Goal: Information Seeking & Learning: Find specific fact

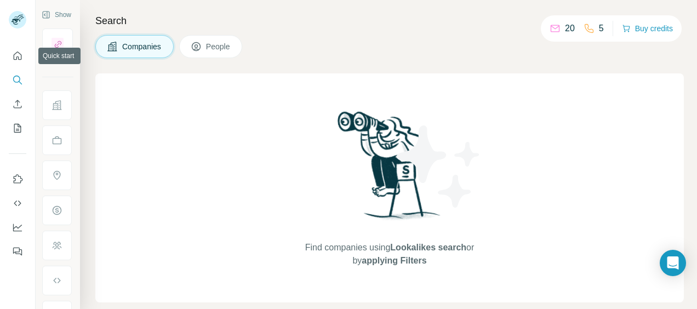
click at [27, 54] on div at bounding box center [17, 150] width 35 height 222
click at [22, 57] on icon "Quick start" at bounding box center [17, 55] width 11 height 11
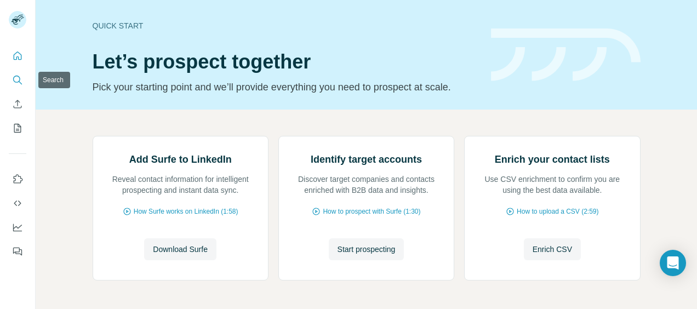
click at [16, 78] on icon "Search" at bounding box center [17, 80] width 11 height 11
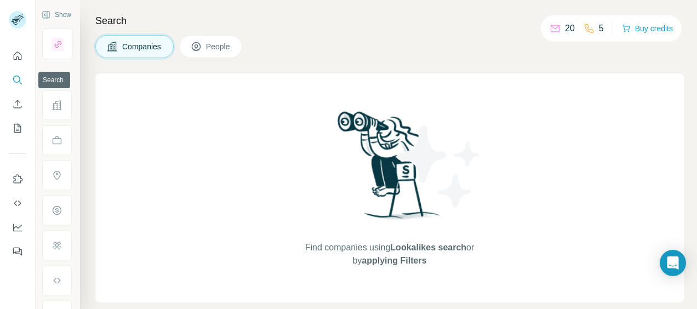
click at [18, 79] on icon "Search" at bounding box center [17, 80] width 11 height 11
click at [154, 43] on span "Companies" at bounding box center [142, 46] width 40 height 11
click at [15, 78] on icon "Search" at bounding box center [17, 80] width 11 height 11
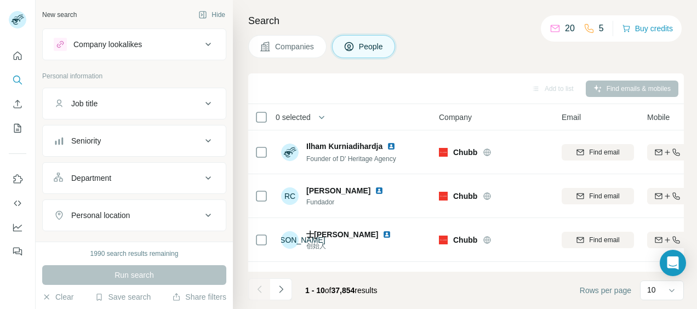
click at [122, 98] on div "Job title" at bounding box center [128, 103] width 148 height 11
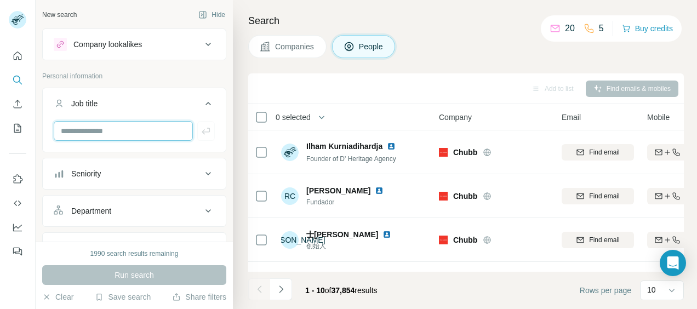
click at [100, 128] on input "text" at bounding box center [123, 131] width 139 height 20
type input "****"
click at [139, 277] on div "Run search" at bounding box center [134, 275] width 184 height 20
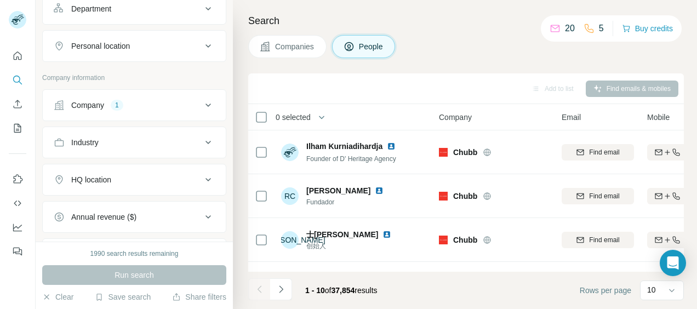
scroll to position [219, 0]
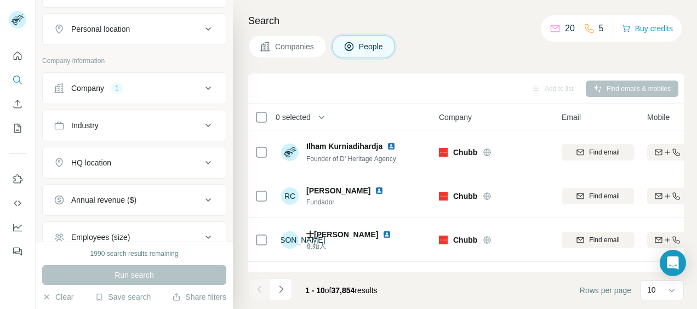
click at [89, 90] on div "Company" at bounding box center [87, 88] width 33 height 11
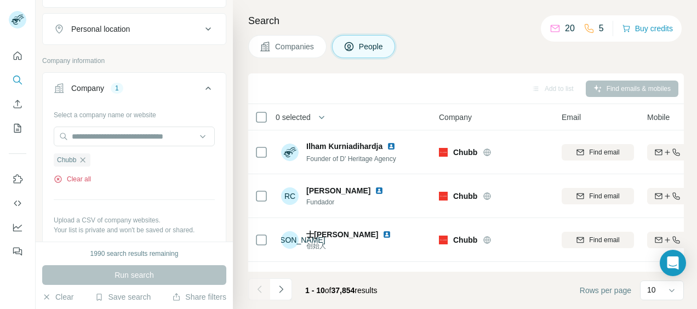
click at [56, 175] on icon "button" at bounding box center [58, 179] width 9 height 9
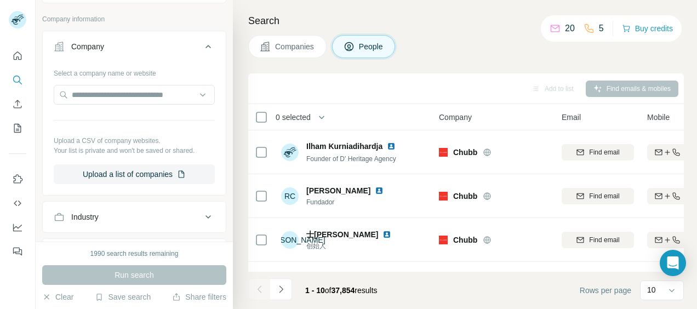
scroll to position [329, 0]
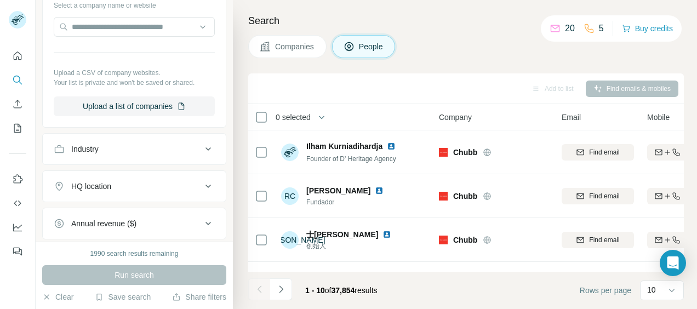
click at [110, 144] on div "Industry" at bounding box center [128, 149] width 148 height 11
click at [99, 171] on input at bounding box center [128, 176] width 135 height 12
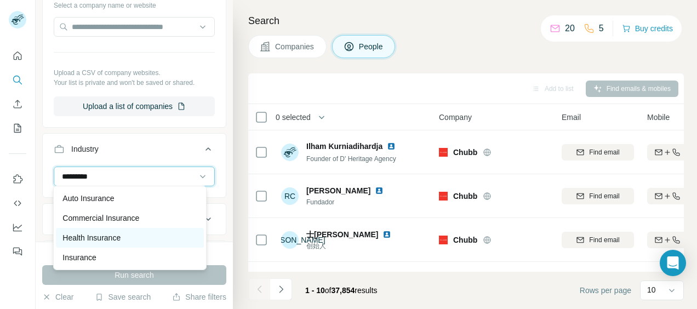
scroll to position [39, 0]
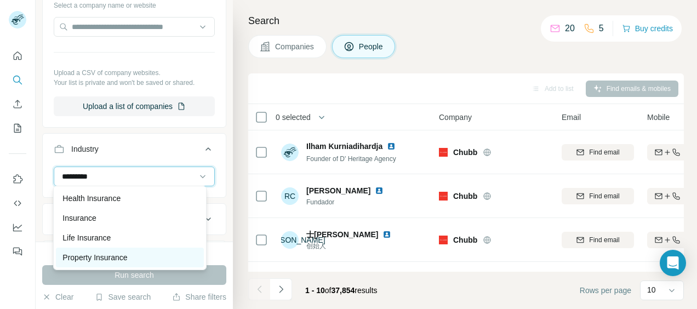
type input "*********"
click at [104, 266] on div "Property Insurance" at bounding box center [129, 258] width 147 height 20
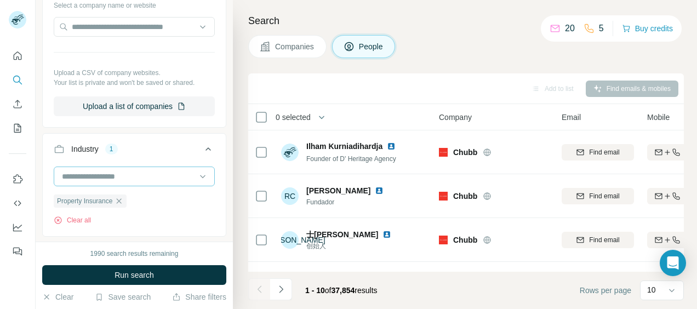
click at [111, 172] on input at bounding box center [128, 176] width 135 height 12
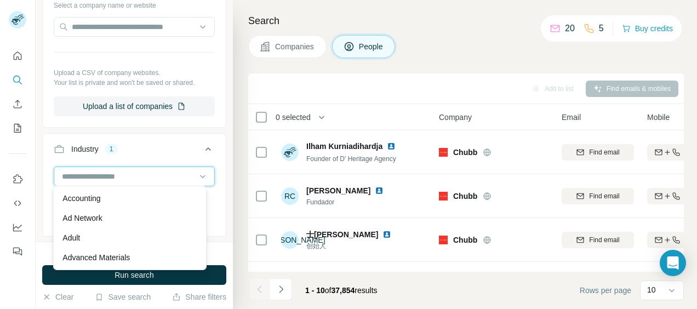
click at [113, 170] on input at bounding box center [128, 176] width 135 height 12
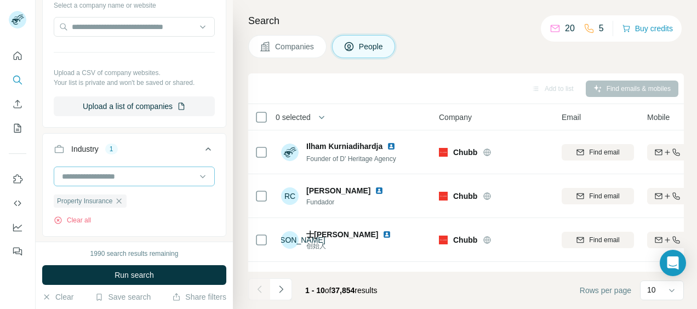
click at [119, 197] on icon "button" at bounding box center [118, 201] width 9 height 9
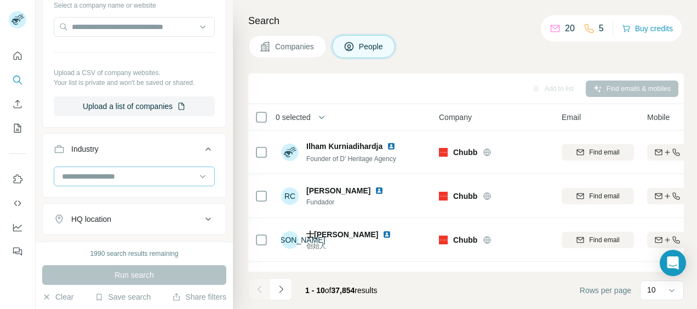
click at [79, 170] on input at bounding box center [128, 176] width 135 height 12
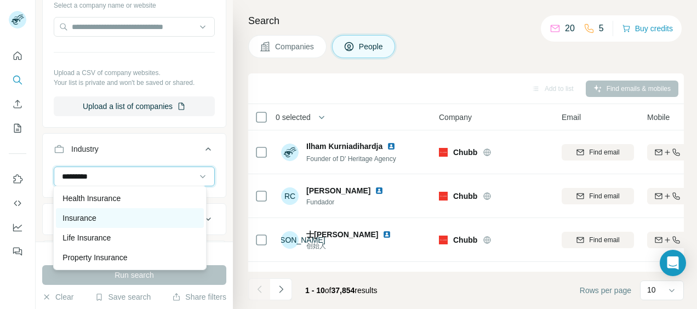
type input "*********"
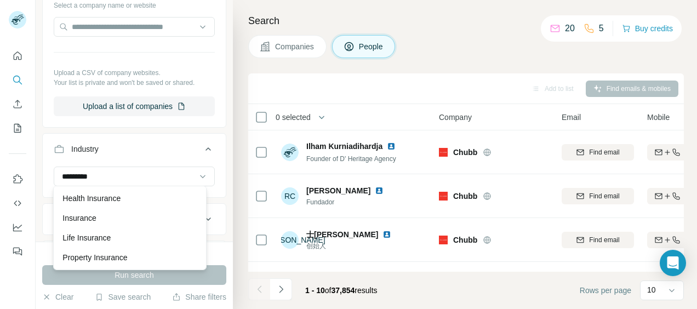
click at [109, 215] on div "Insurance" at bounding box center [129, 218] width 134 height 11
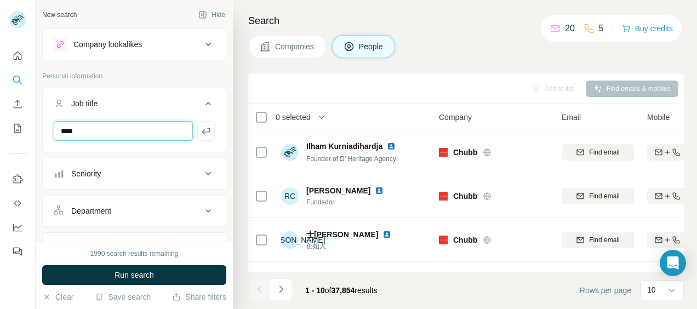
click at [130, 132] on input "****" at bounding box center [123, 131] width 139 height 20
drag, startPoint x: 111, startPoint y: 128, endPoint x: -2, endPoint y: 128, distance: 113.4
click at [0, 128] on html "New search Hide Company lookalikes Personal information Job title **** Seniorit…" at bounding box center [348, 154] width 697 height 309
type input "*"
type input "**********"
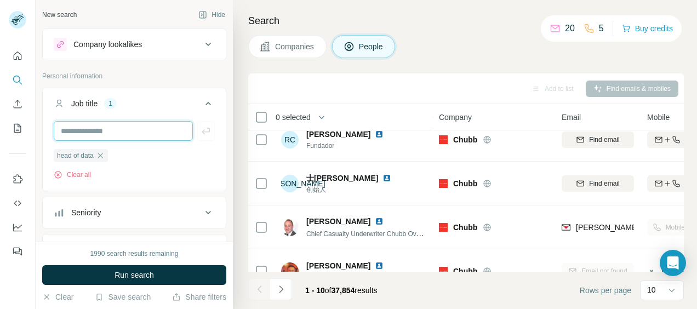
scroll to position [110, 0]
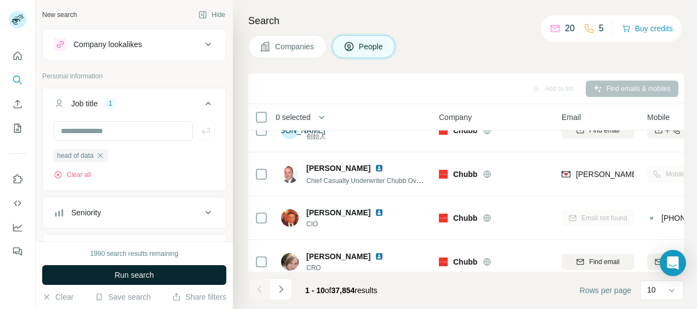
click at [135, 267] on button "Run search" at bounding box center [134, 275] width 184 height 20
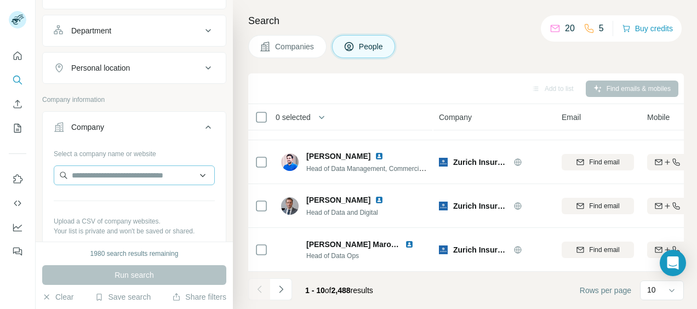
scroll to position [164, 0]
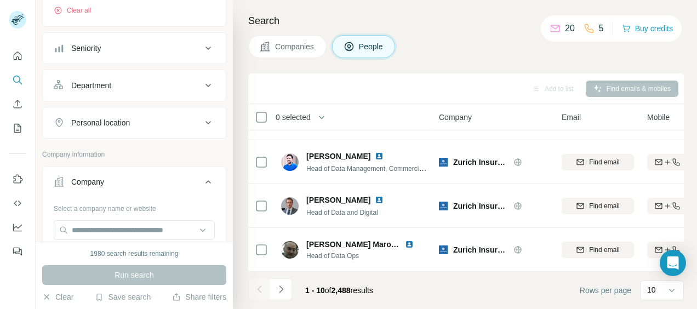
click at [146, 122] on div "Personal location" at bounding box center [128, 122] width 148 height 11
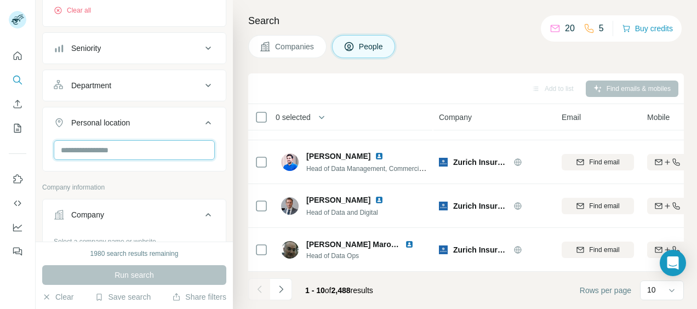
click at [133, 147] on input "text" at bounding box center [134, 150] width 161 height 20
type input "*"
type input "******"
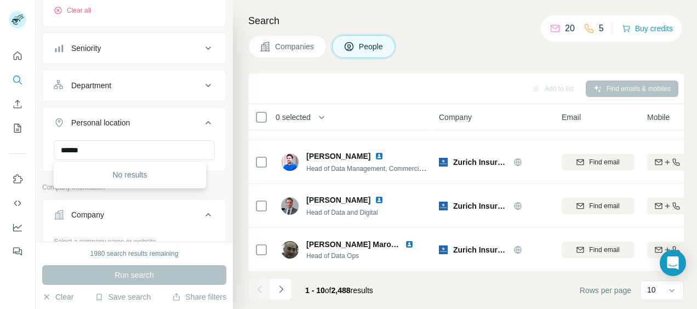
click at [222, 146] on div "New search Hide Company lookalikes Personal information Job title 1 head of dat…" at bounding box center [134, 121] width 197 height 242
